Goal: Navigation & Orientation: Find specific page/section

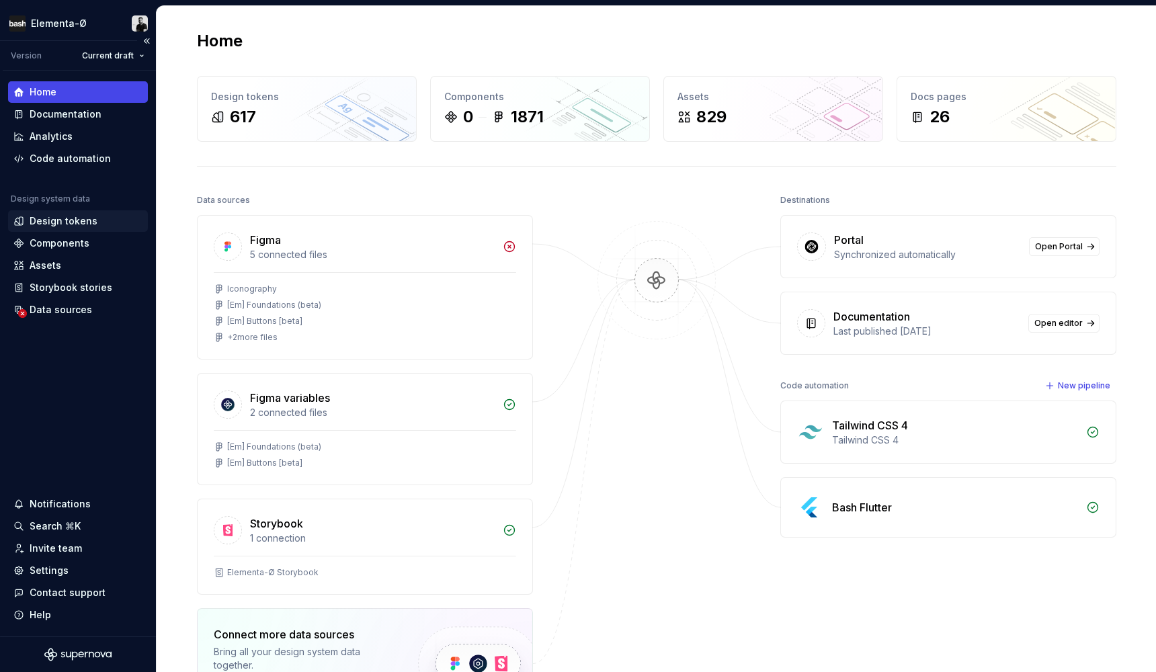
click at [63, 227] on div "Design tokens" at bounding box center [64, 220] width 68 height 13
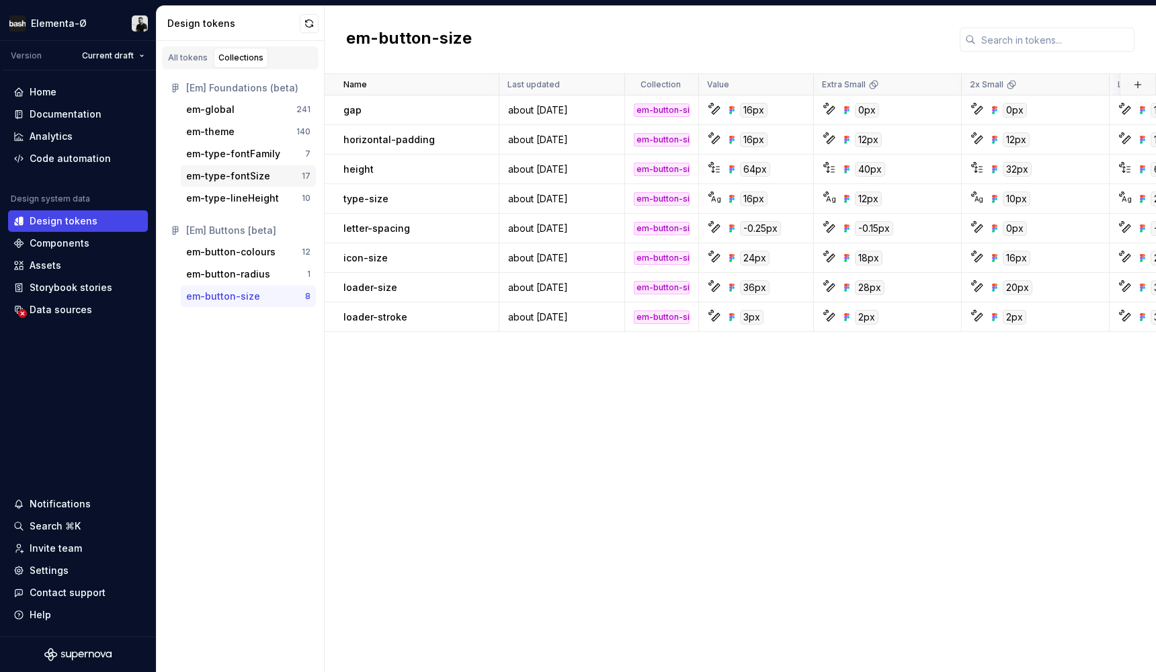
click at [235, 171] on div "em-type-fontSize" at bounding box center [228, 175] width 84 height 13
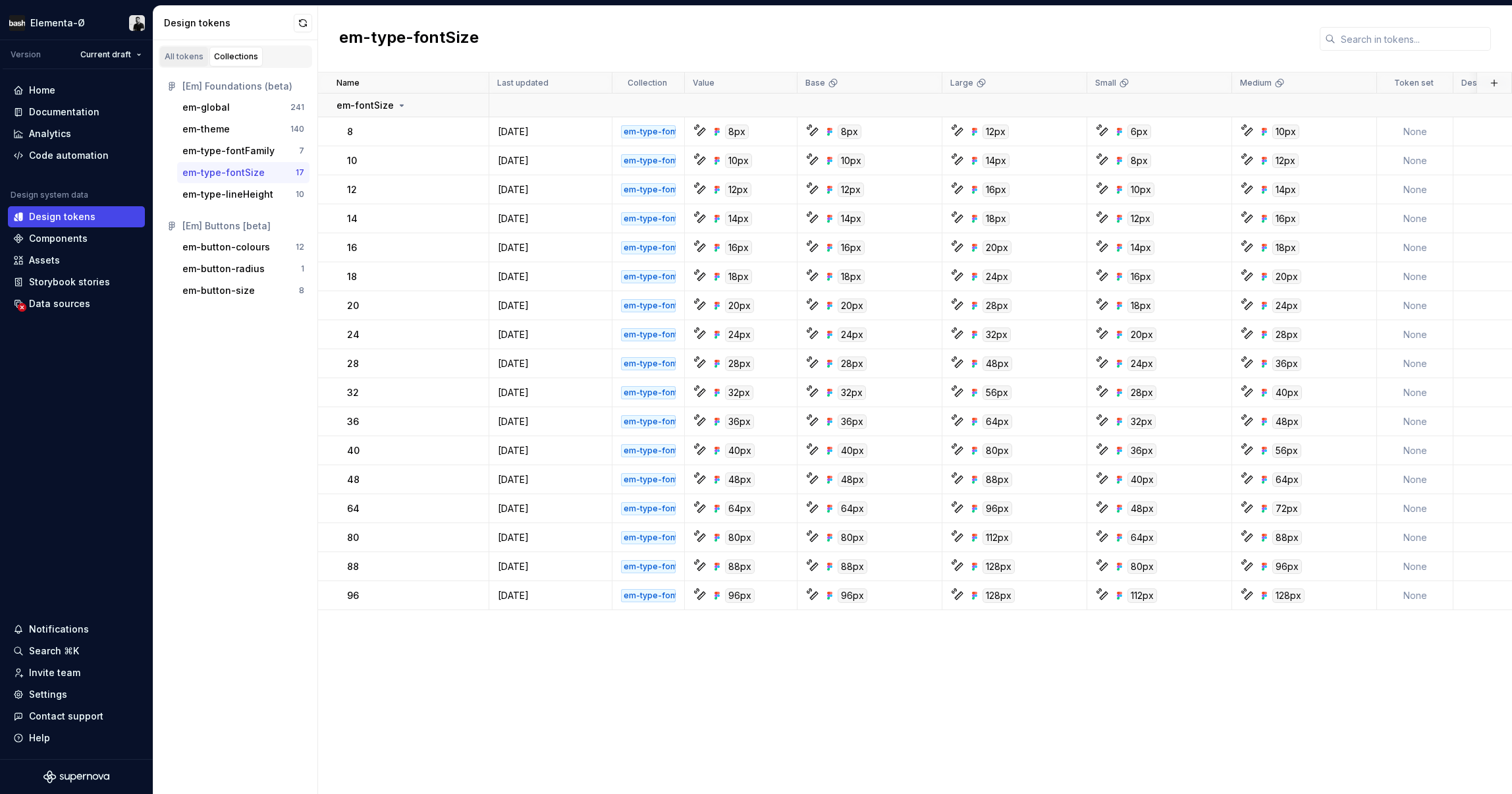
click at [173, 55] on div "All tokens" at bounding box center [184, 56] width 39 height 11
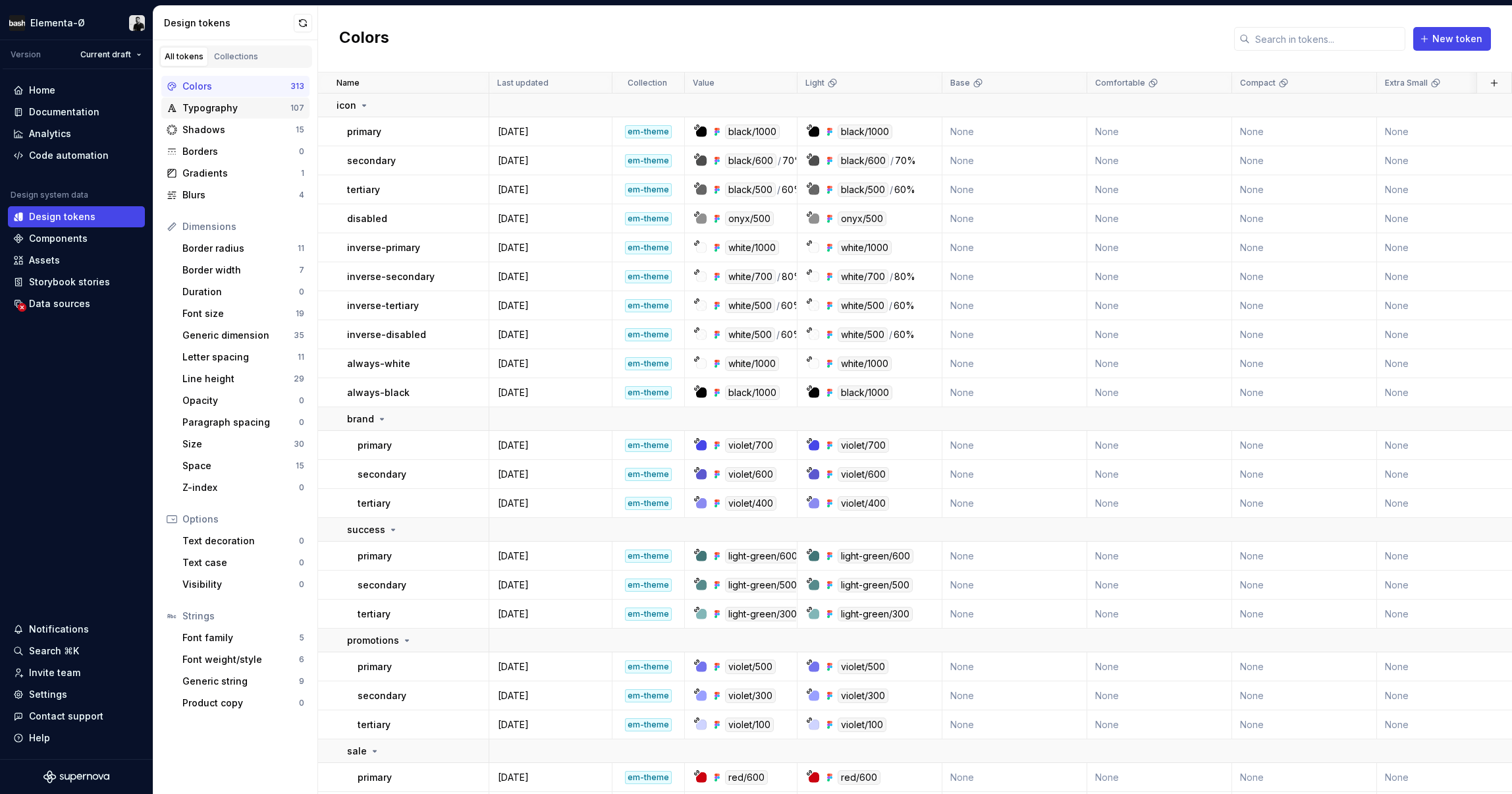
click at [217, 100] on div "Typography 107" at bounding box center [235, 108] width 148 height 22
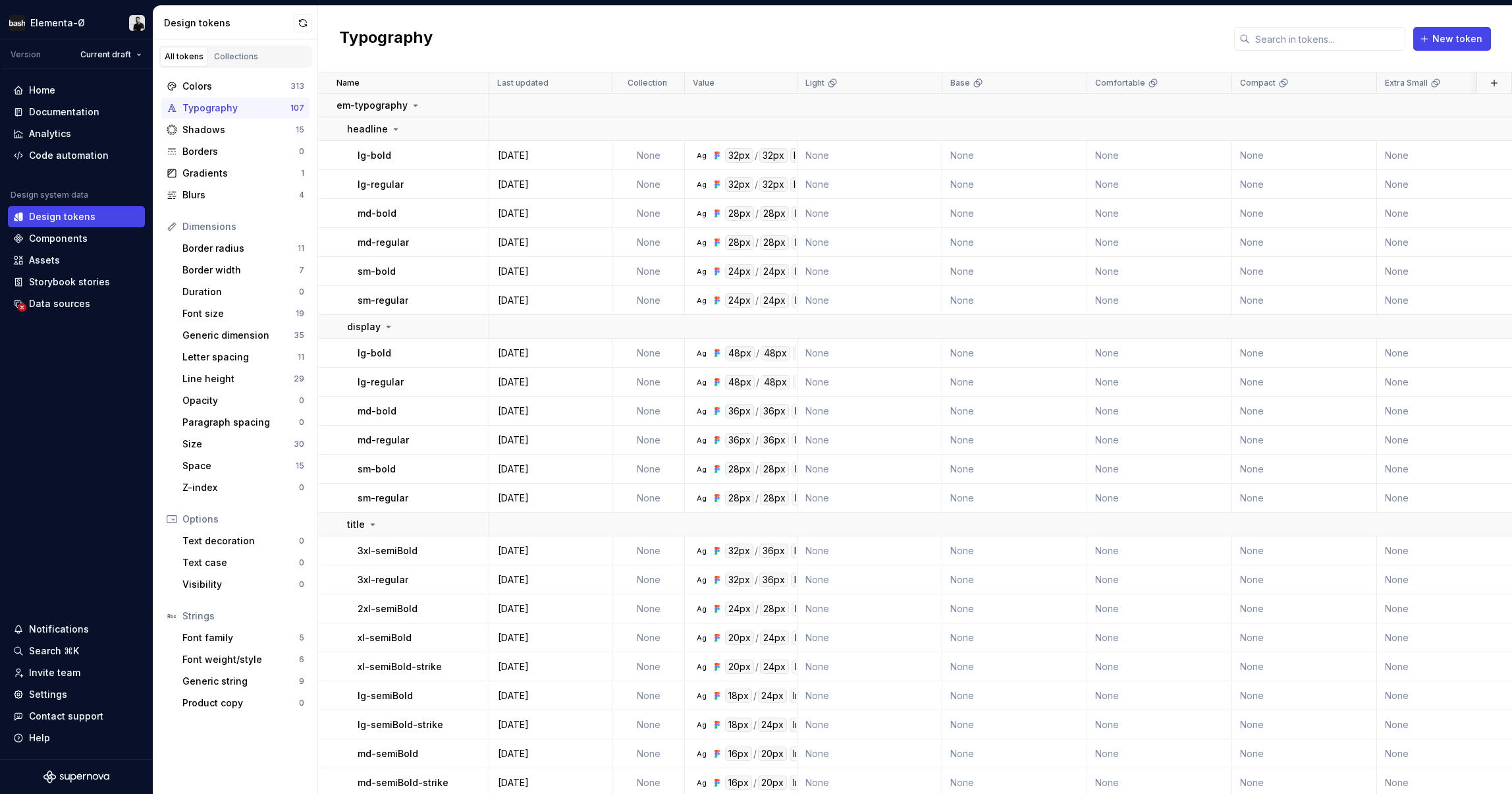
click at [218, 110] on div "Typography" at bounding box center [236, 107] width 108 height 13
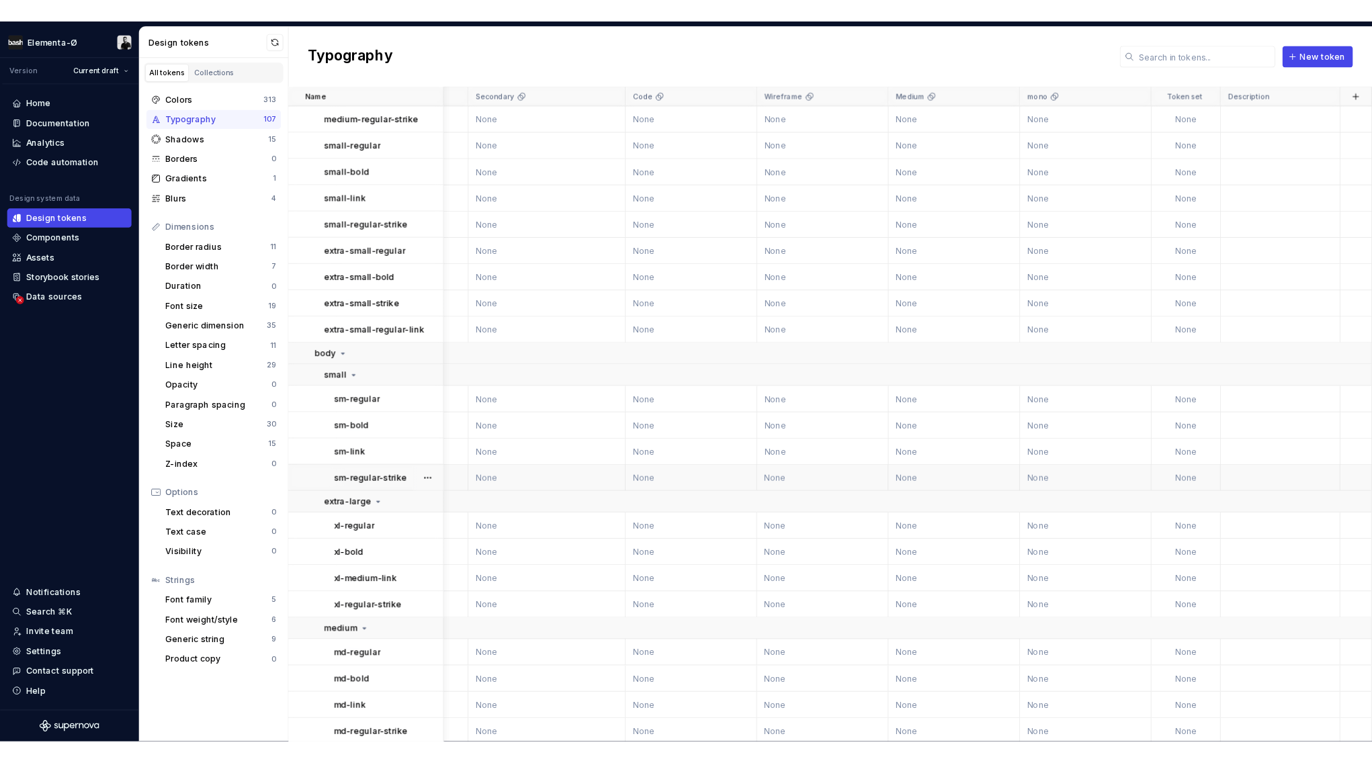
scroll to position [1126, 3096]
